Goal: Book appointment/travel/reservation

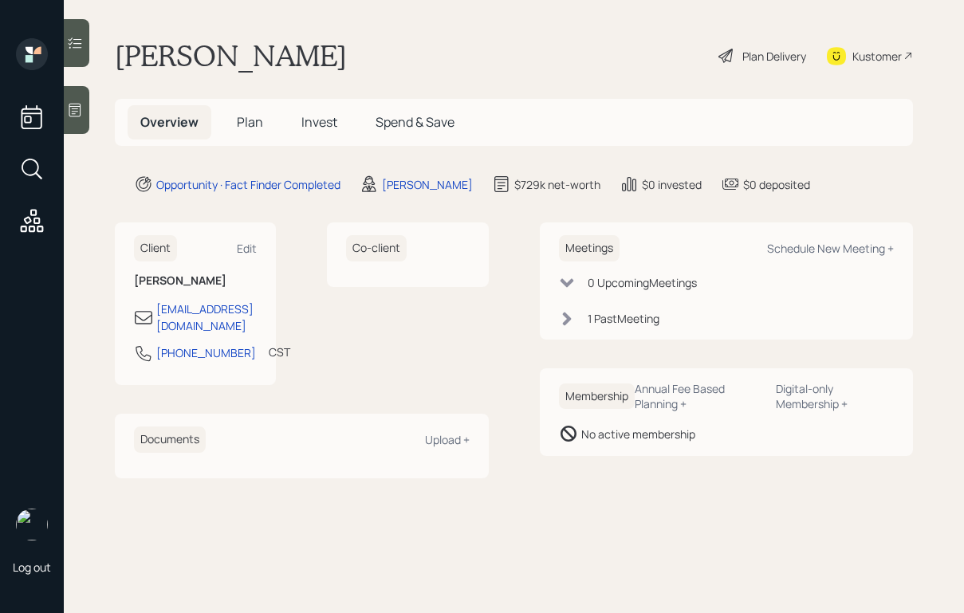
click at [621, 321] on div "1 Past Meeting" at bounding box center [624, 318] width 72 height 17
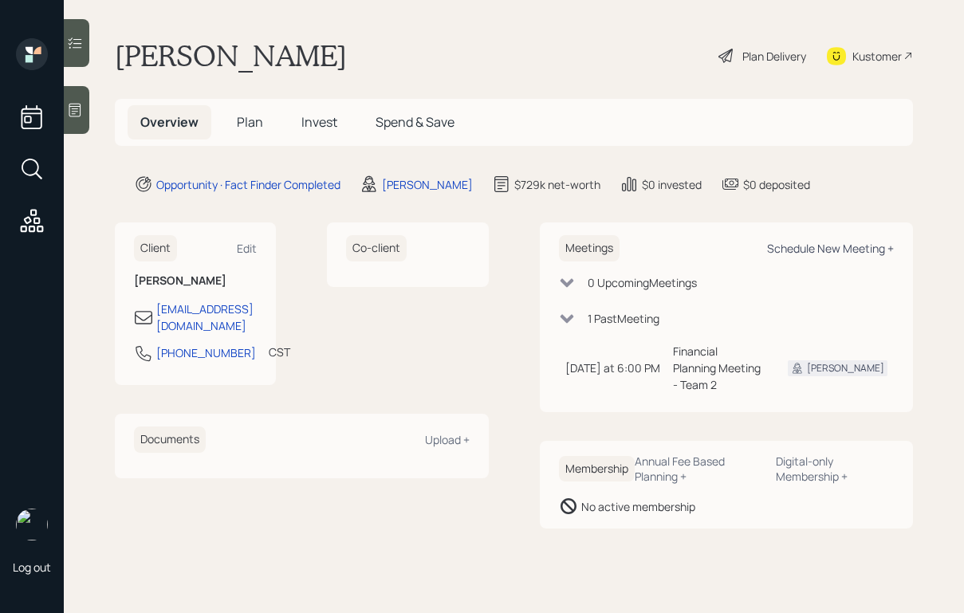
click at [786, 243] on div "Schedule New Meeting +" at bounding box center [830, 248] width 127 height 15
select select "ef6b64e1-8f62-4a74-b865-a7df4b35b836"
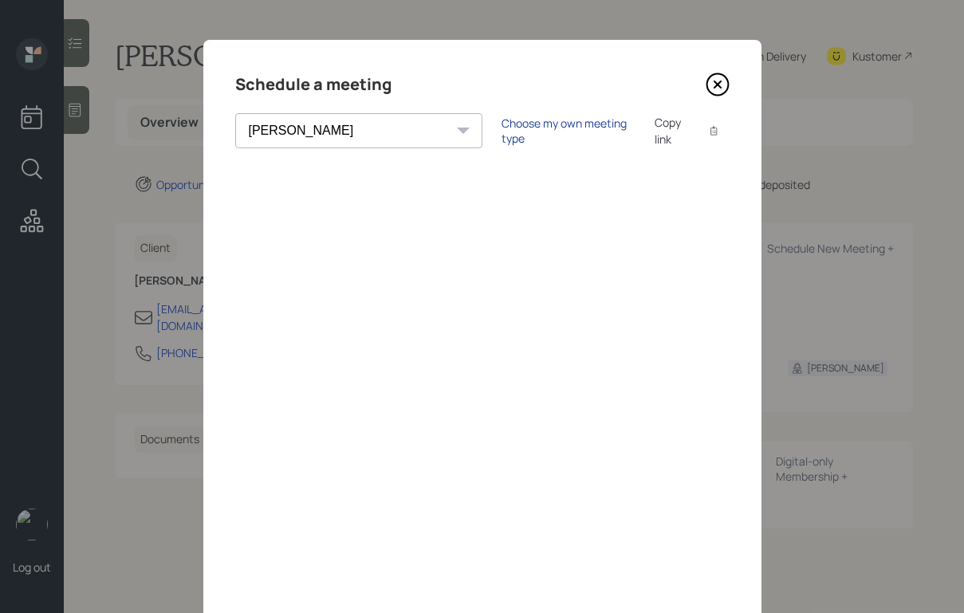
click at [502, 125] on div "Choose my own meeting type" at bounding box center [569, 131] width 134 height 30
click at [718, 81] on icon at bounding box center [718, 85] width 24 height 24
